Goal: Information Seeking & Learning: Learn about a topic

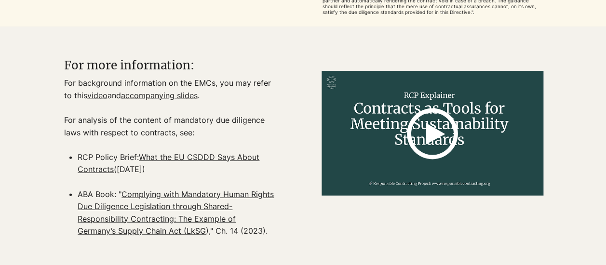
scroll to position [1158, 0]
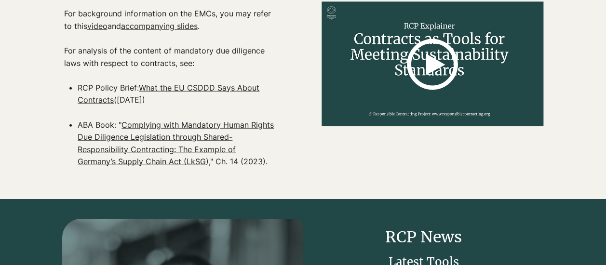
click at [437, 74] on icon at bounding box center [432, 65] width 51 height 162
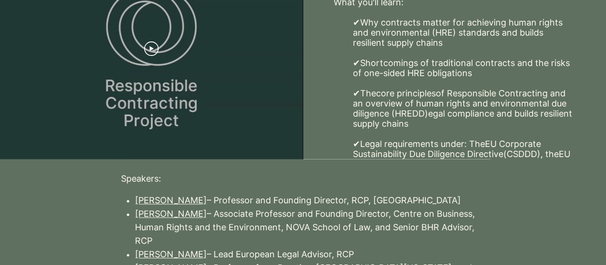
scroll to position [241, 0]
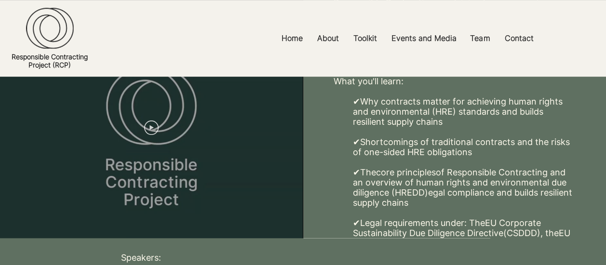
click at [156, 135] on icon "Play video" at bounding box center [151, 128] width 14 height 14
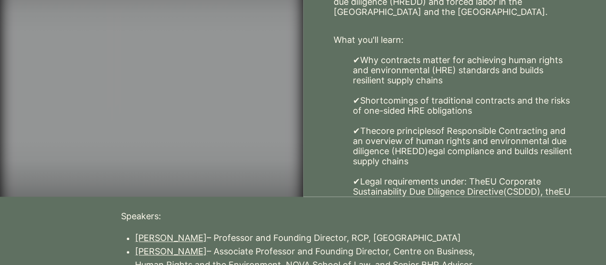
scroll to position [338, 0]
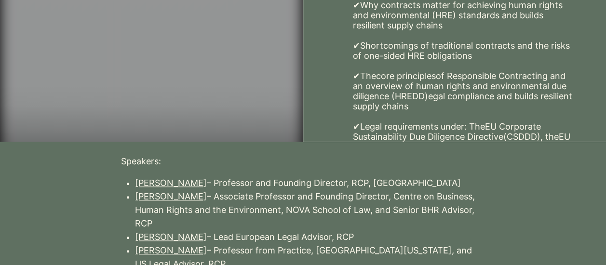
click at [198, 90] on video at bounding box center [151, 31] width 303 height 281
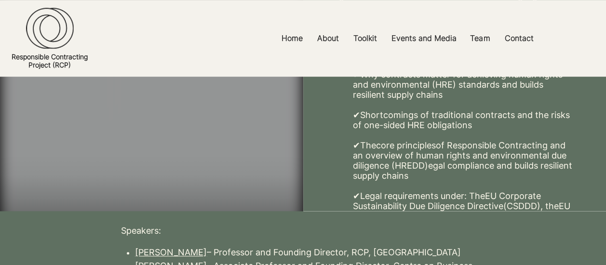
scroll to position [289, 0]
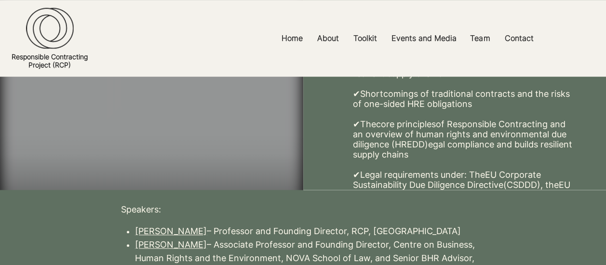
drag, startPoint x: 150, startPoint y: 156, endPoint x: 27, endPoint y: 135, distance: 124.3
click at [27, 135] on video at bounding box center [151, 79] width 303 height 281
drag, startPoint x: 224, startPoint y: 143, endPoint x: 98, endPoint y: 140, distance: 125.9
click at [98, 140] on video at bounding box center [151, 79] width 303 height 281
click at [247, 151] on video at bounding box center [151, 79] width 303 height 281
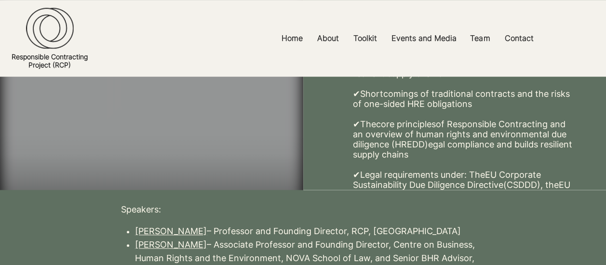
scroll to position [193, 0]
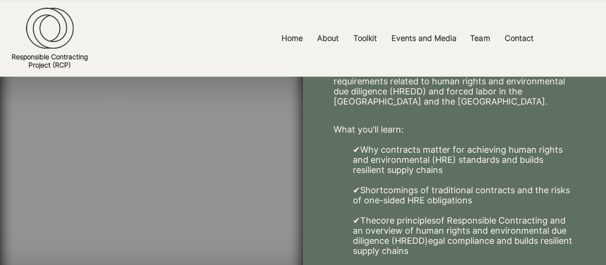
click at [144, 148] on video at bounding box center [151, 176] width 303 height 281
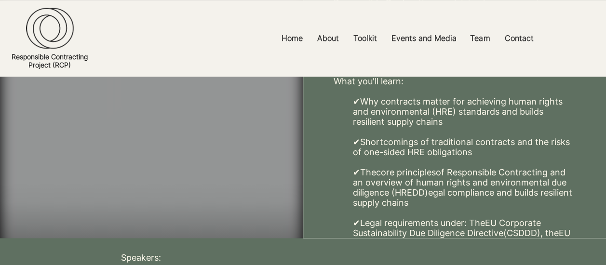
click at [58, 192] on video at bounding box center [151, 127] width 303 height 281
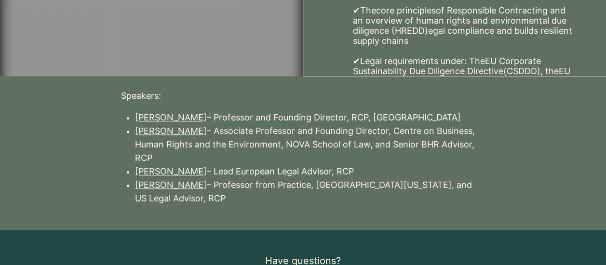
scroll to position [434, 0]
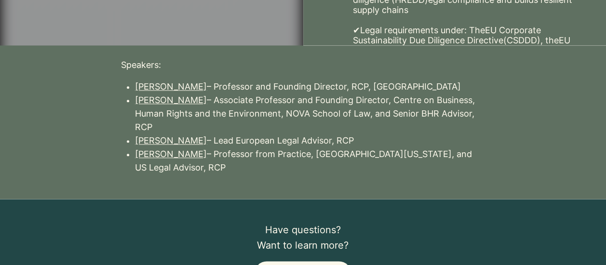
click at [163, 155] on link "[PERSON_NAME]" at bounding box center [171, 154] width 72 height 10
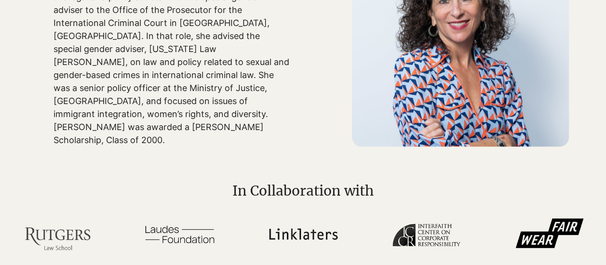
scroll to position [627, 0]
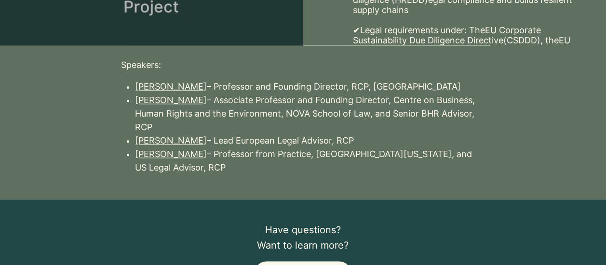
scroll to position [1158, 0]
